Goal: Transaction & Acquisition: Purchase product/service

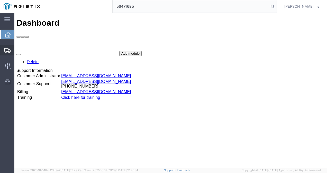
click at [18, 50] on span "Shipments" at bounding box center [16, 50] width 4 height 10
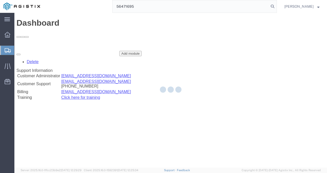
click at [233, 135] on div at bounding box center [170, 90] width 313 height 155
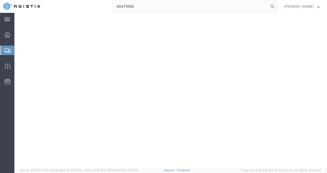
scroll to position [129, 0]
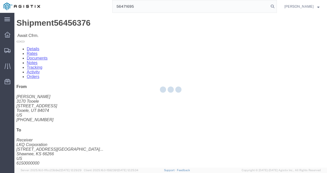
click div "Shipment Detail Ship From 3170 Tooele ([PERSON_NAME]) 3170 [STREET_ADDRESS] [PH…"
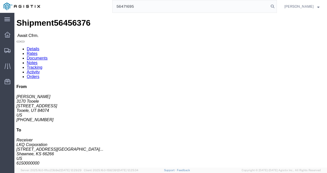
click link "Rates"
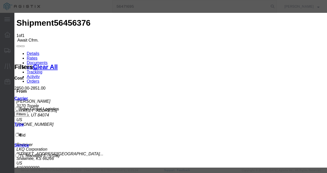
type input "1827398213798987"
type input "219837982173987"
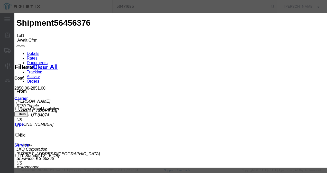
type input "217398213987"
drag, startPoint x: 226, startPoint y: 100, endPoint x: 269, endPoint y: 132, distance: 54.2
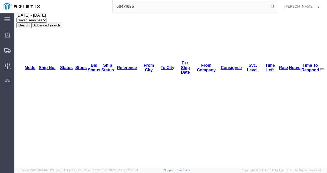
scroll to position [51, 0]
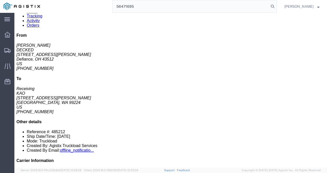
click div "Leg 1 - Truckload Vehicle 1: Standard Dry Van (53 Feet) Number of trucks: 1"
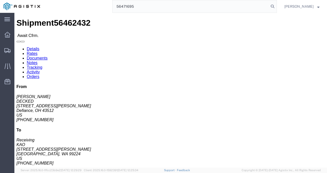
click link "Rates"
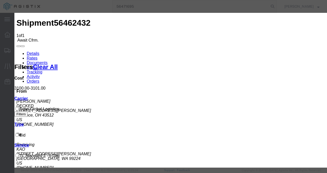
type input "128739821379"
type input "98721387219873"
type input "98732197219873"
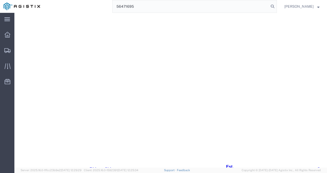
scroll to position [129, 0]
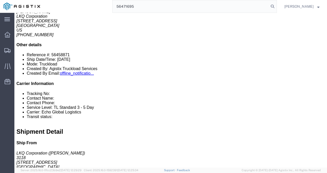
click div "7 Pallet(s) Standard (Not Stackable) Total weight: 6709.00 ( 15483.00 dim ) LBS…"
click link "Rates"
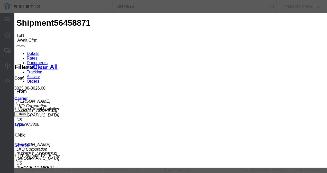
type input "98217398217398"
type input "98721398721987"
type input "9872139872987"
drag, startPoint x: 252, startPoint y: 116, endPoint x: 276, endPoint y: 130, distance: 28.1
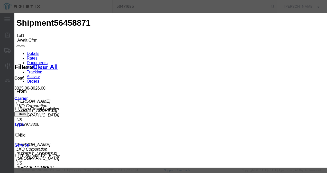
drag, startPoint x: 251, startPoint y: 108, endPoint x: 266, endPoint y: 123, distance: 21.3
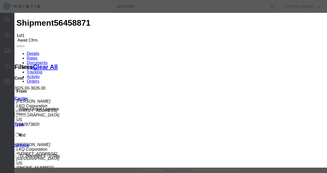
type input "9821739821739821312"
drag, startPoint x: 224, startPoint y: 103, endPoint x: 257, endPoint y: 127, distance: 40.6
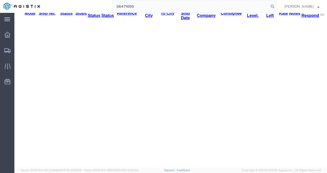
scroll to position [86, 0]
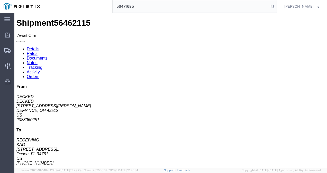
click link "Rates"
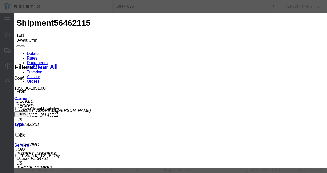
type input "91273217398798789"
type input "9872137982137"
type input "9821382987"
drag, startPoint x: 233, startPoint y: 110, endPoint x: 238, endPoint y: 115, distance: 6.5
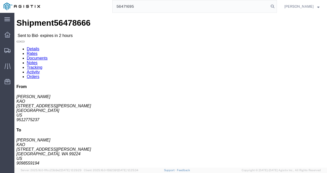
drag, startPoint x: 152, startPoint y: 102, endPoint x: 144, endPoint y: 104, distance: 7.7
click div "Leg 1 - Truckload Vehicle 1: Standard Dry Van (53 Feet) Number of trucks: 1"
click h4 "Routing & Vehicle Information"
click link "Rates"
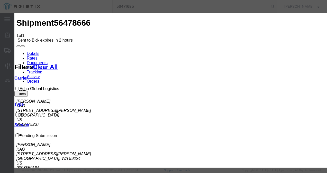
drag, startPoint x: 93, startPoint y: 59, endPoint x: 94, endPoint y: 63, distance: 4.4
select select "4622"
drag, startPoint x: 208, startPoint y: 58, endPoint x: 204, endPoint y: 64, distance: 7.5
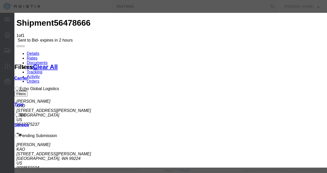
select select "13989"
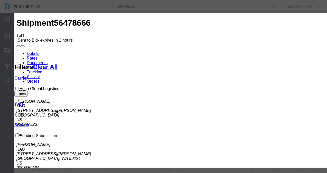
type input "4700"
type input "cawa"
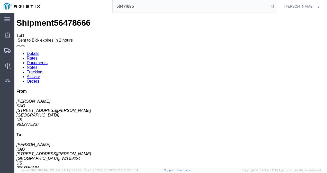
click at [18, 46] on span "Shipments" at bounding box center [16, 50] width 4 height 10
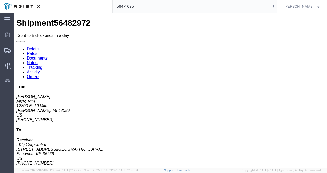
click div "Ship From Micro Rim ([PERSON_NAME]) [STREET_ADDRESS] [PHONE_NUMBER] [EMAIL_ADDR…"
click link "Rates"
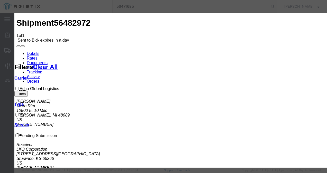
select select "4622"
drag, startPoint x: 186, startPoint y: 58, endPoint x: 186, endPoint y: 63, distance: 4.9
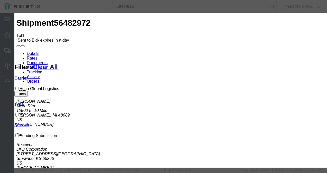
select select "13989"
drag, startPoint x: 257, startPoint y: 83, endPoint x: 273, endPoint y: 116, distance: 36.5
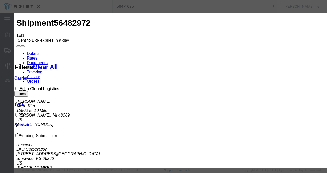
type input "1300"
type input "1`21`"
